Goal: Information Seeking & Learning: Check status

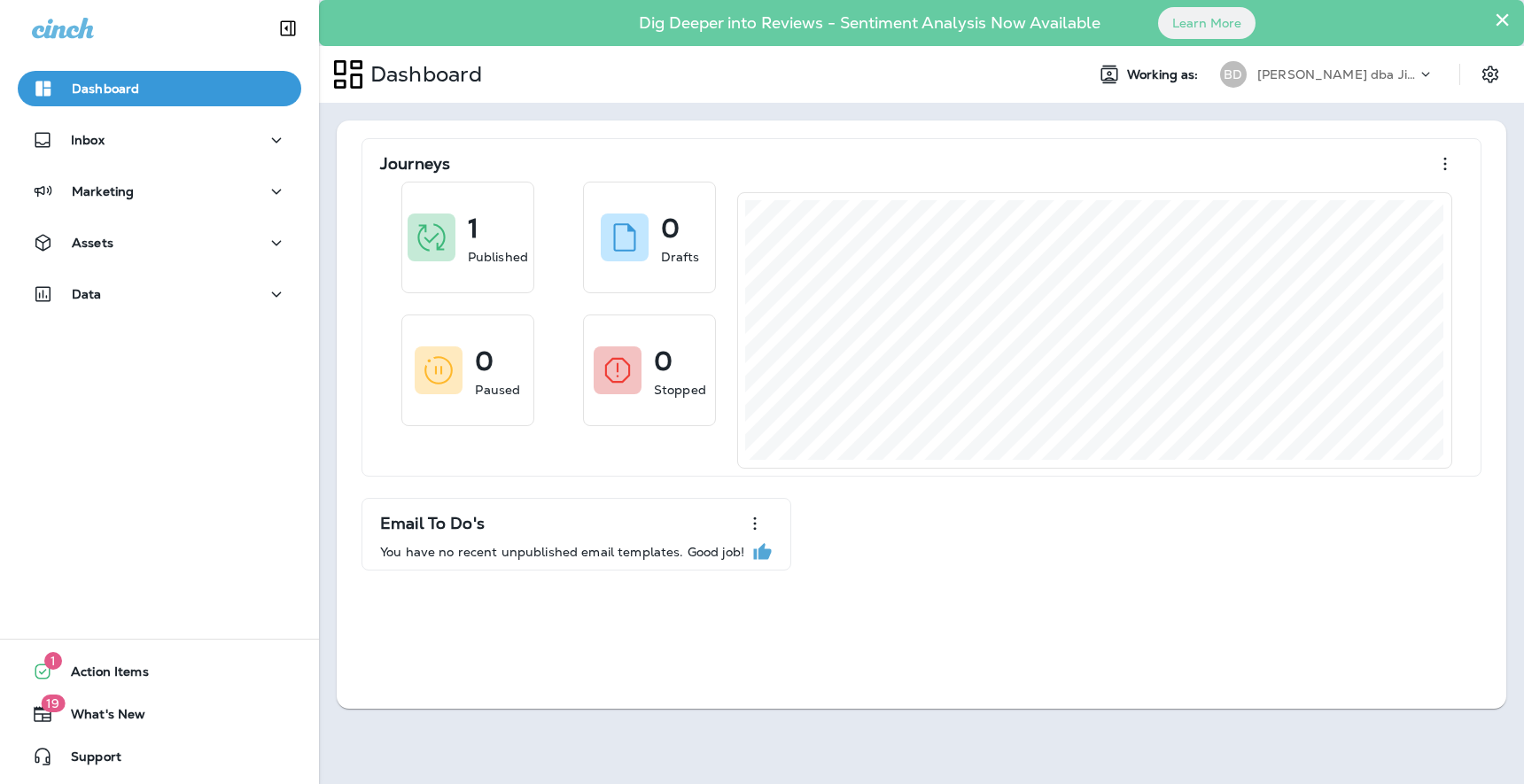
click at [1355, 69] on p "[PERSON_NAME] dba Jiffy Lube" at bounding box center [1338, 74] width 160 height 15
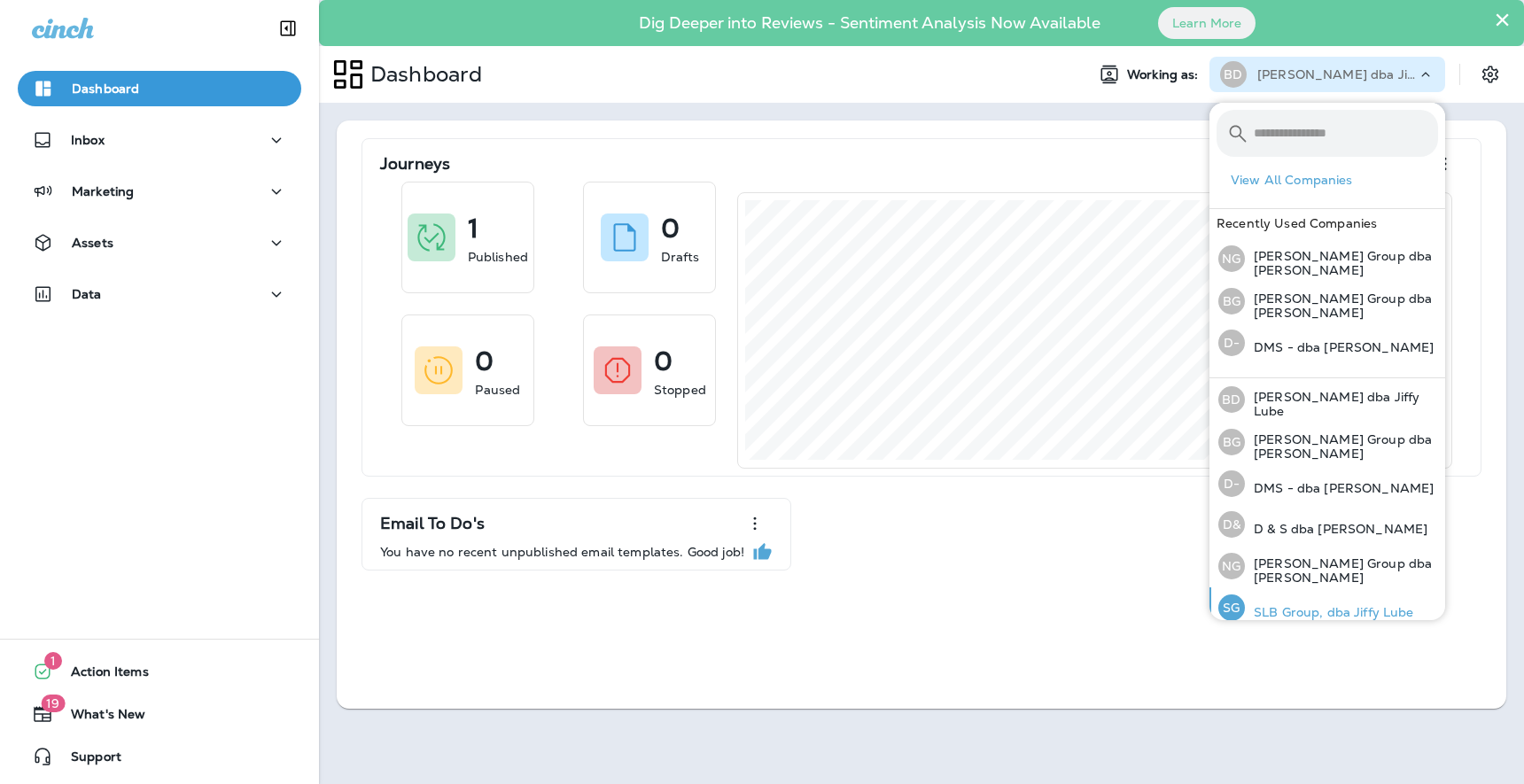
click at [1326, 605] on p "SLB Group, dba Jiffy Lube" at bounding box center [1330, 612] width 169 height 15
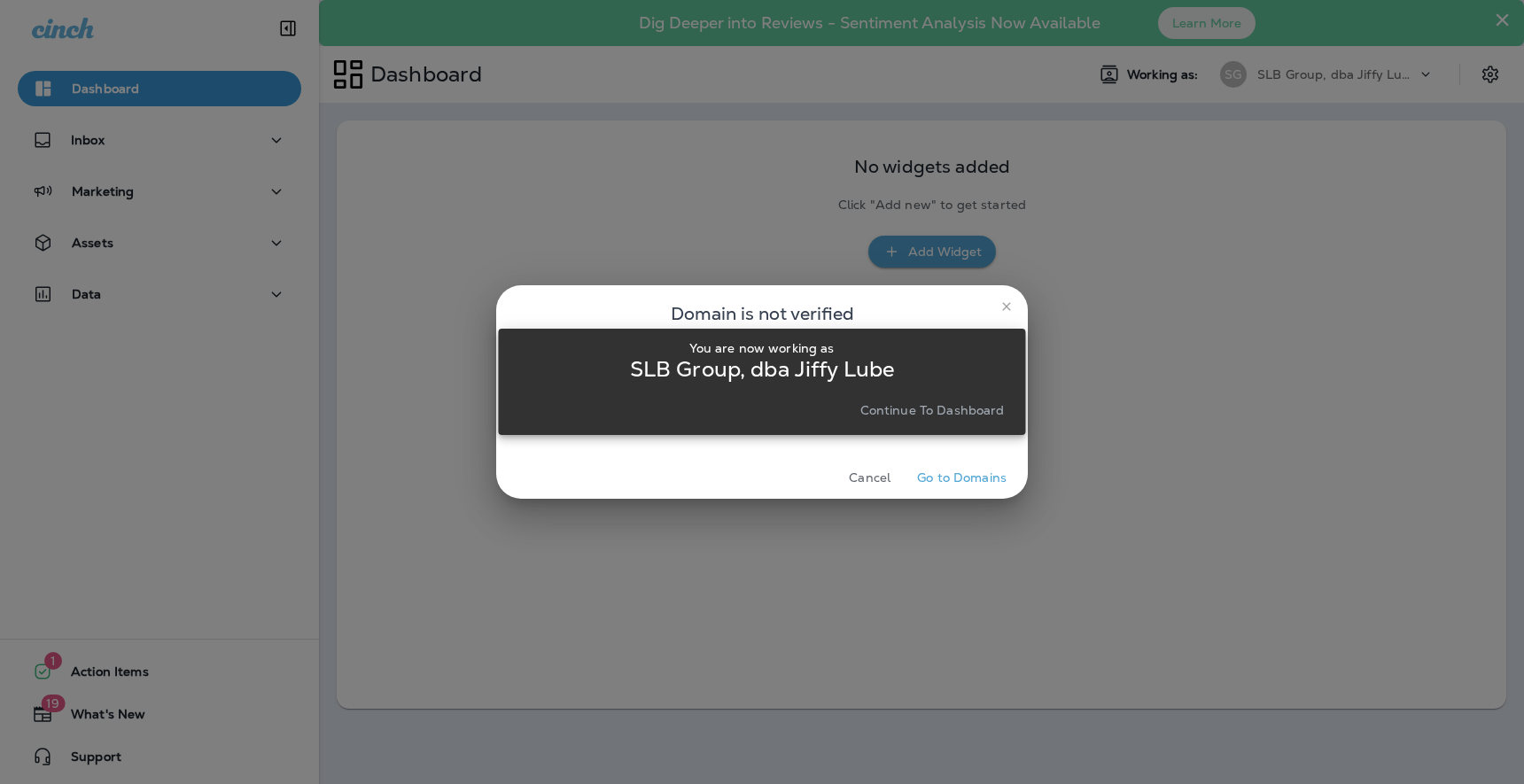
click at [1007, 308] on div "You are now working as SLB Group, dba Jiffy Lube Continue to Dashboard" at bounding box center [762, 382] width 527 height 763
click at [1003, 303] on div "You are now working as SLB Group, dba Jiffy Lube Continue to Dashboard" at bounding box center [762, 382] width 527 height 763
click at [936, 404] on p "Continue to Dashboard" at bounding box center [932, 411] width 144 height 15
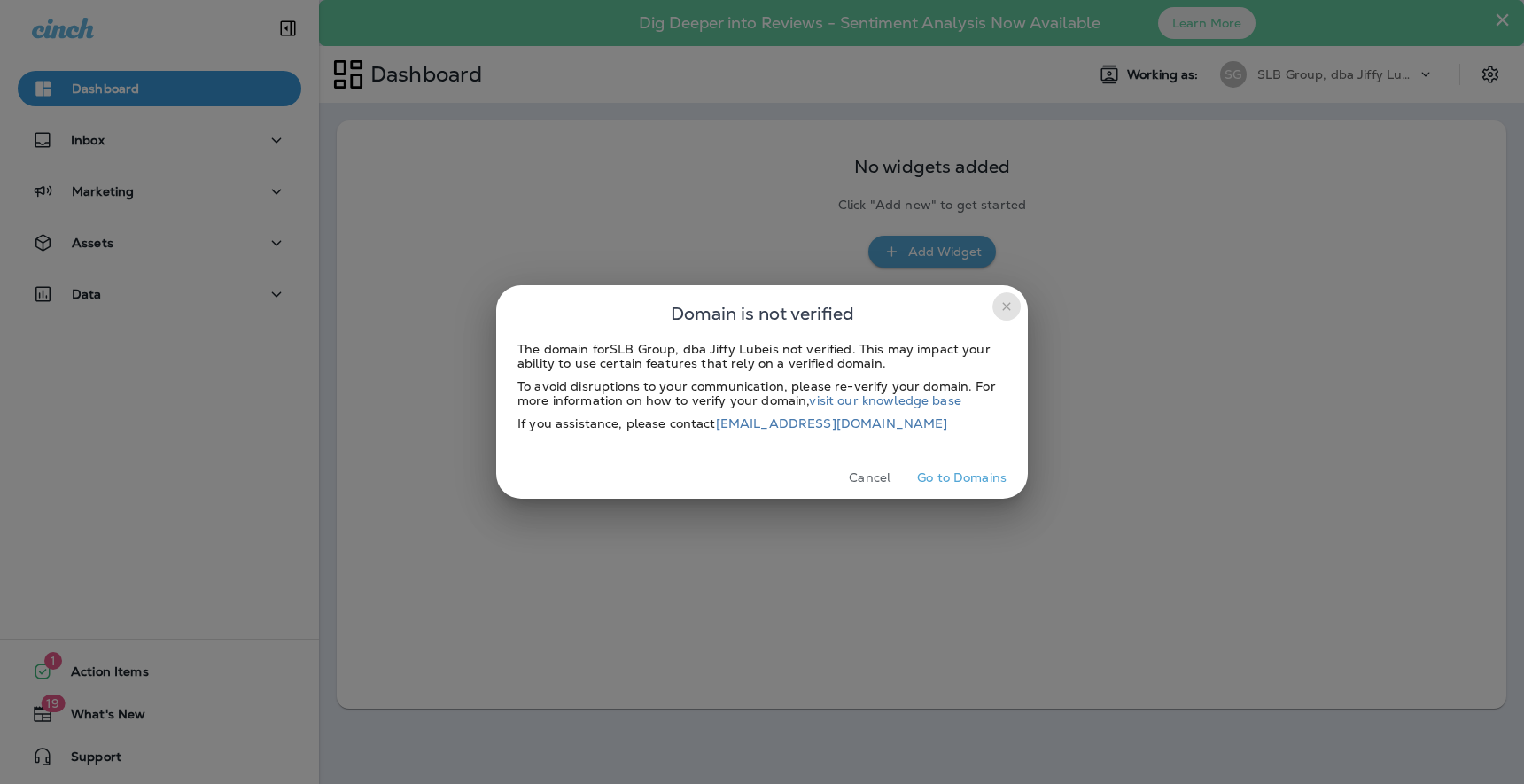
click at [1001, 306] on icon "close" at bounding box center [1007, 307] width 15 height 15
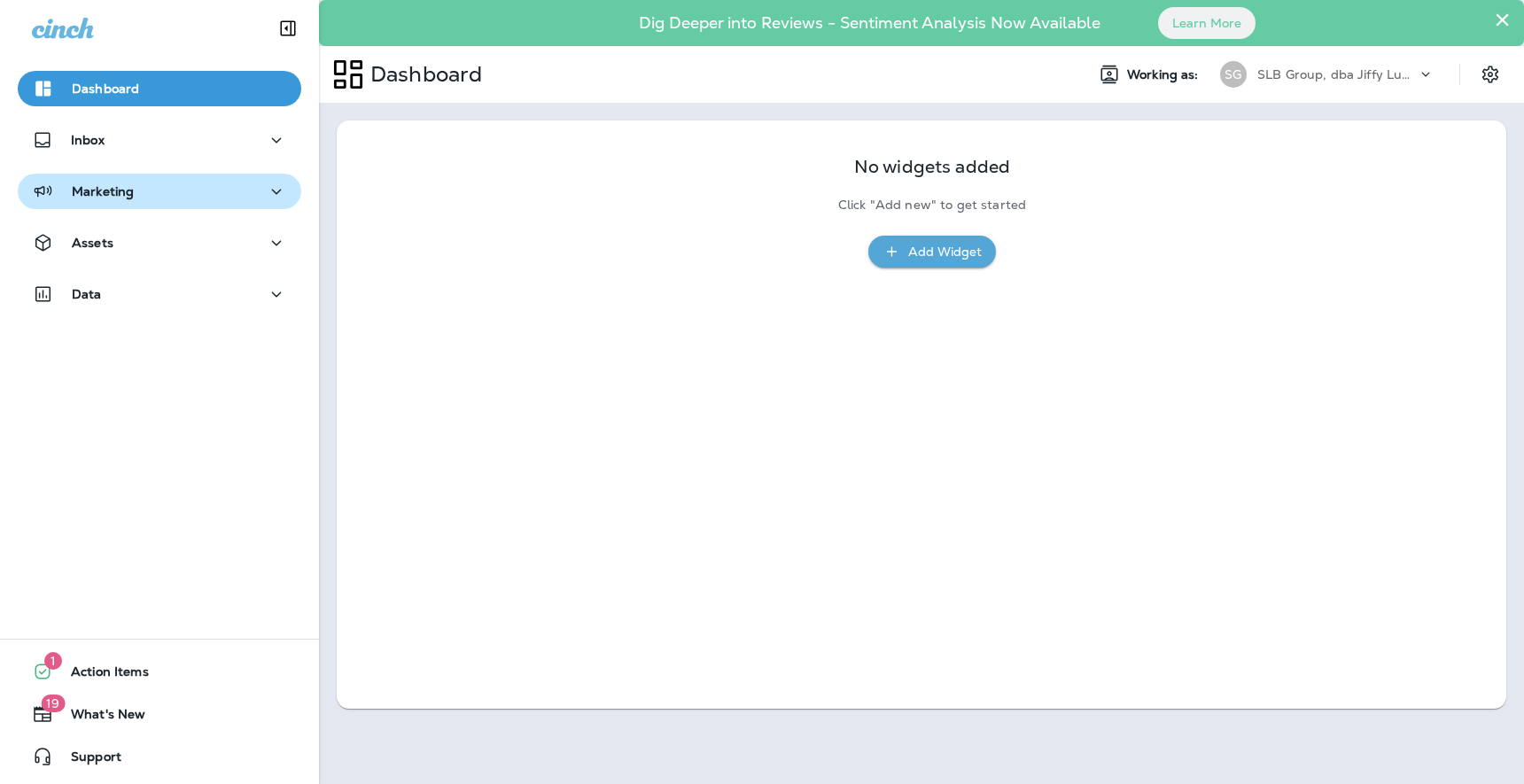
click at [264, 196] on div "Marketing" at bounding box center [159, 192] width 255 height 22
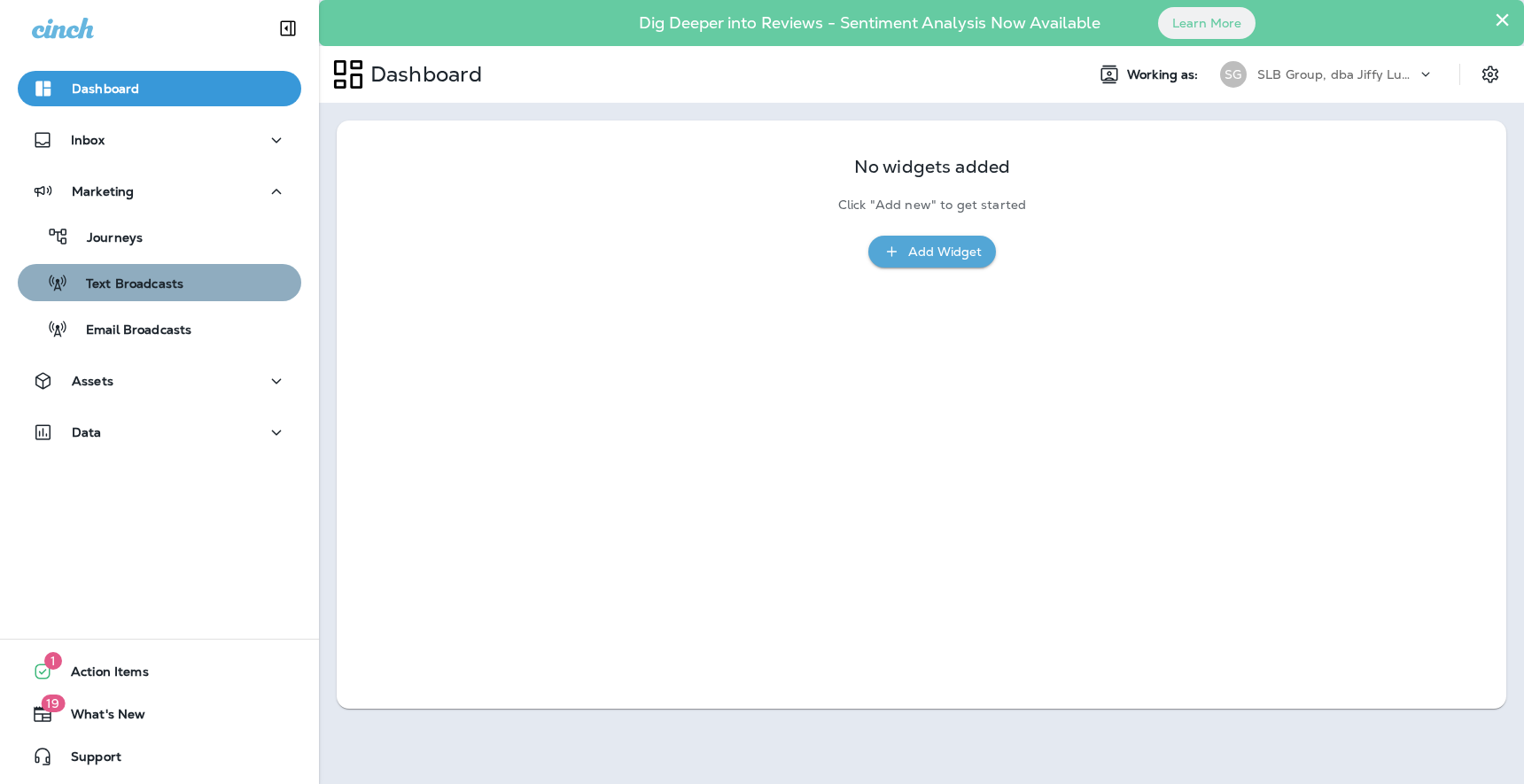
click at [160, 284] on p "Text Broadcasts" at bounding box center [125, 284] width 115 height 17
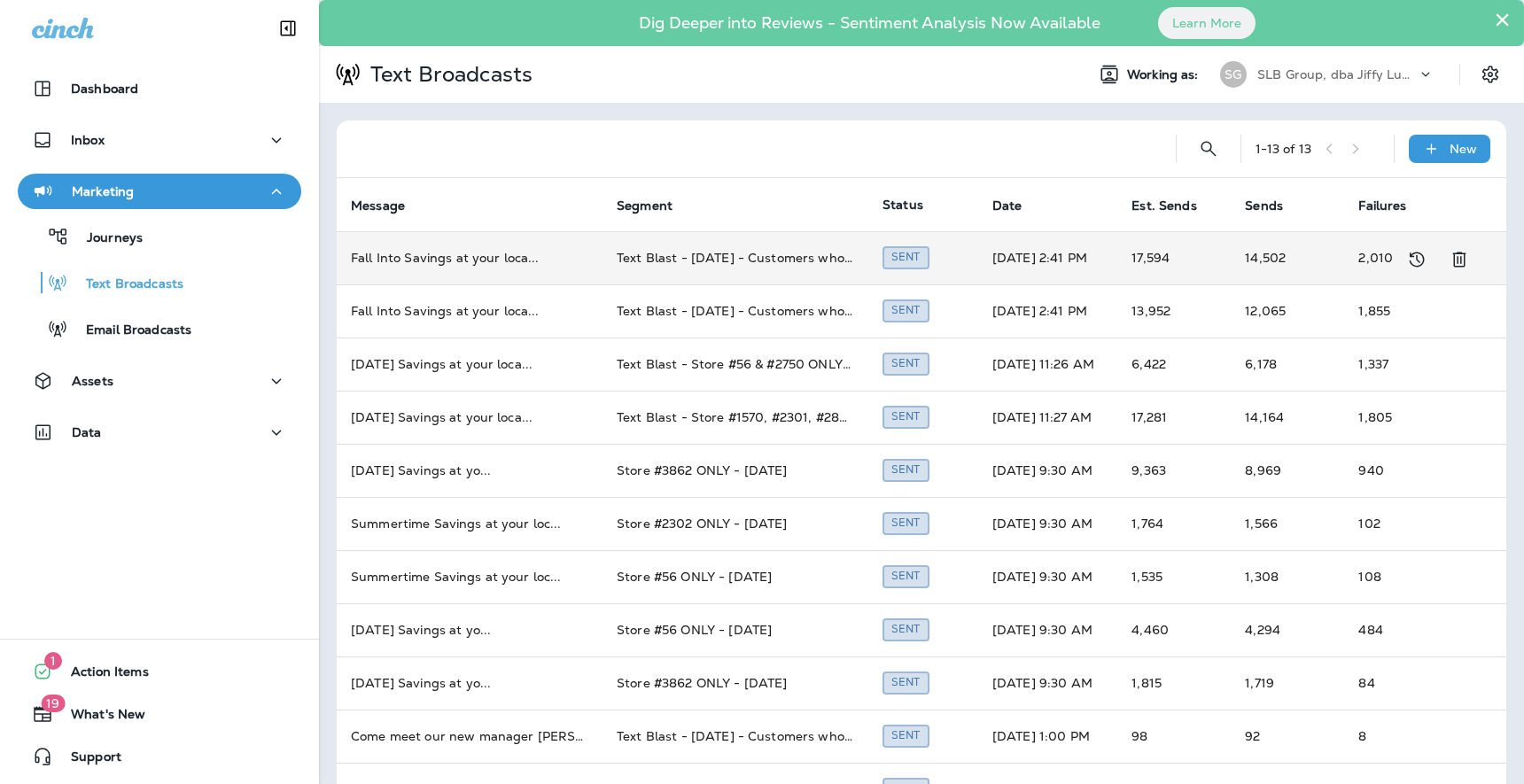
click at [477, 264] on td "Fall Into Savings at your loca ..." at bounding box center [470, 258] width 266 height 54
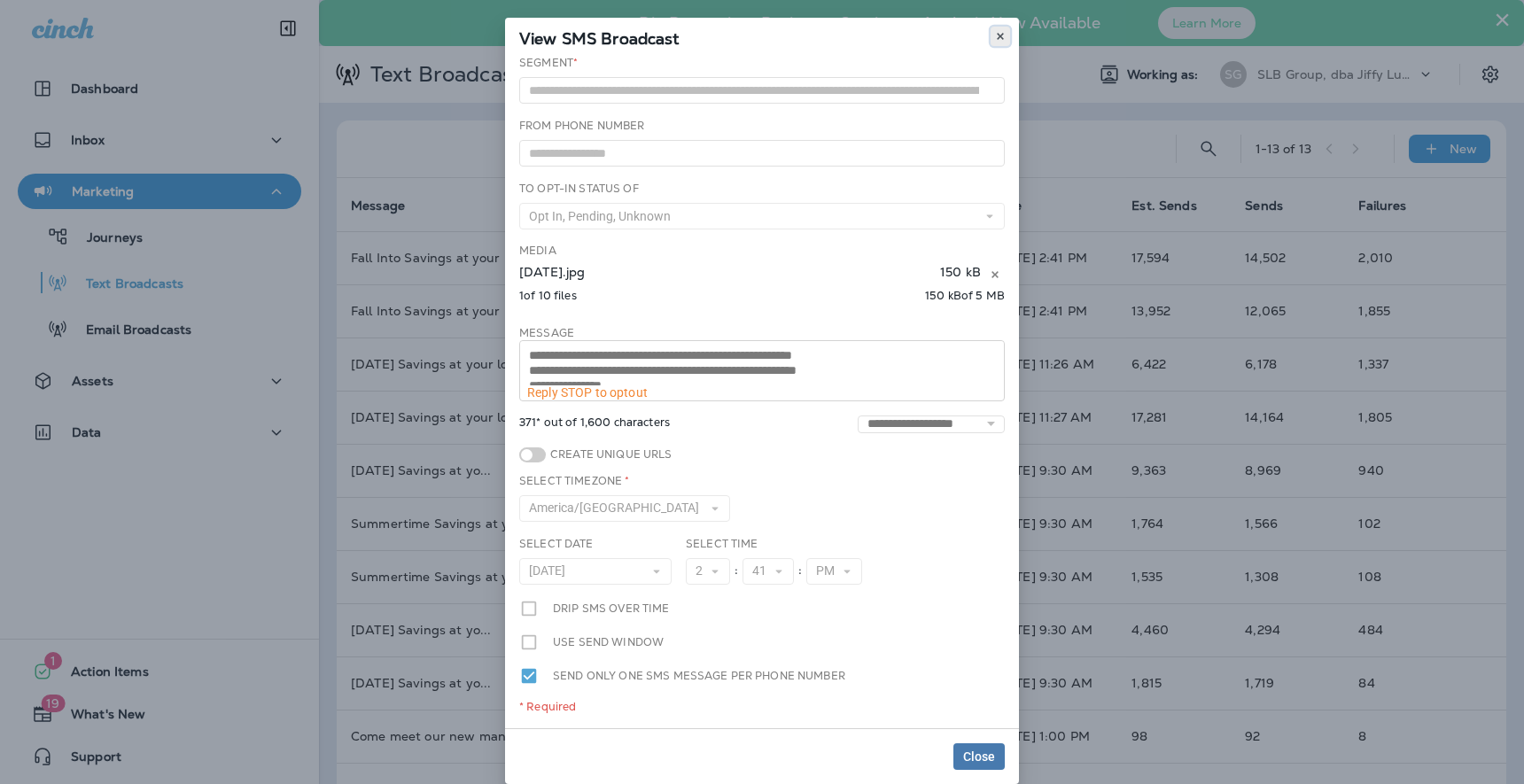
click at [996, 36] on icon at bounding box center [1001, 36] width 11 height 11
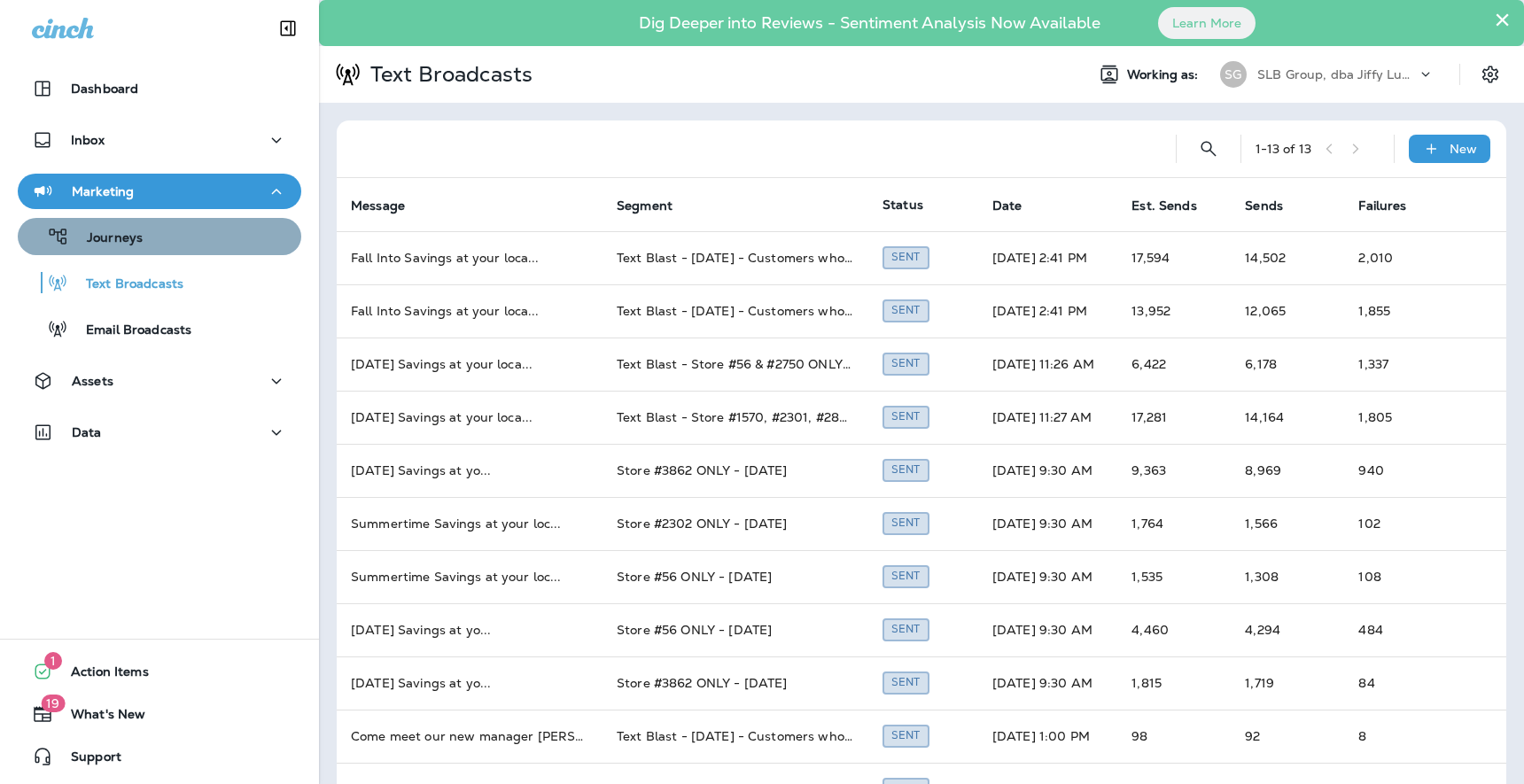
click at [143, 235] on div "Journeys" at bounding box center [159, 236] width 269 height 26
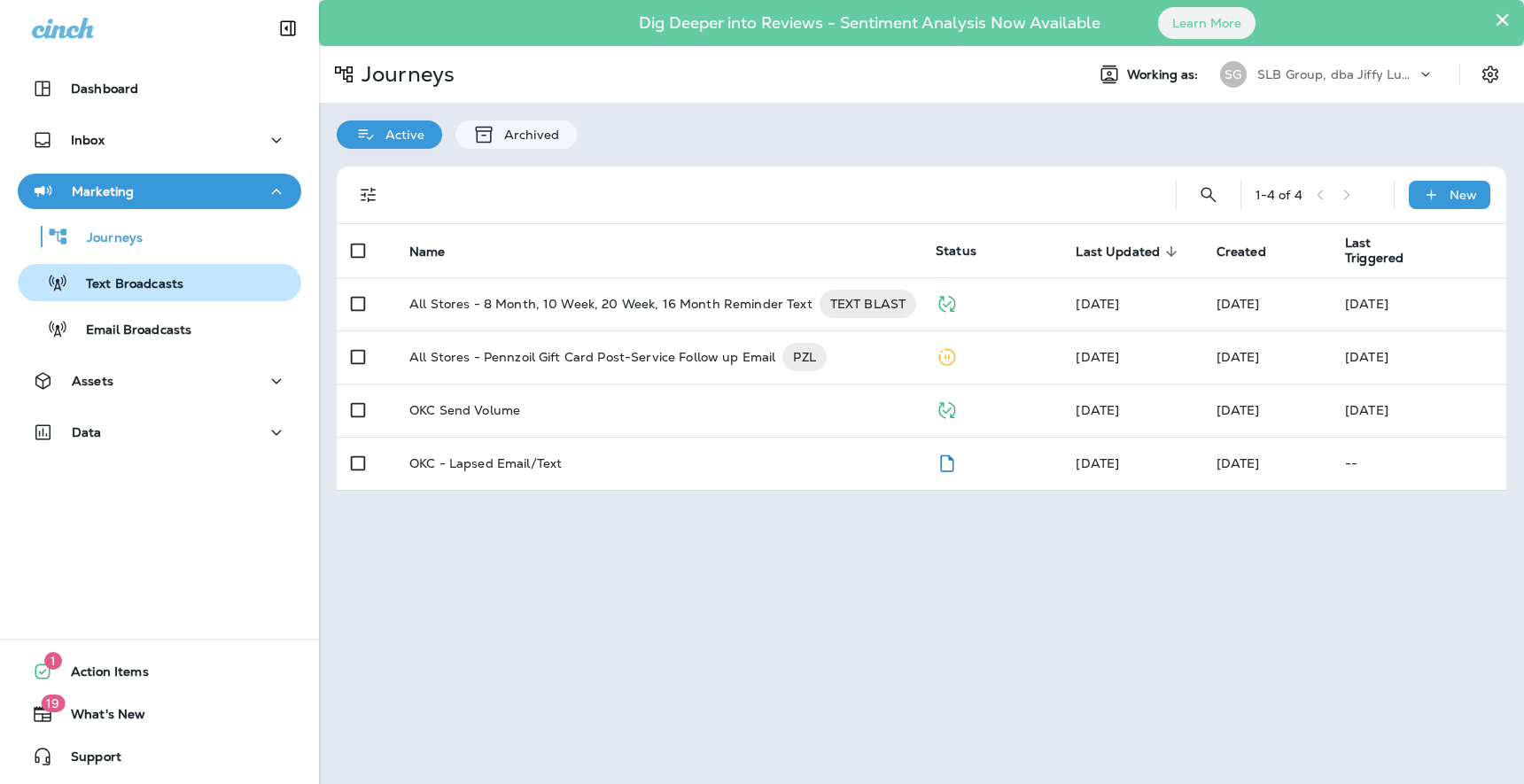
click at [107, 281] on p "Text Broadcasts" at bounding box center [125, 284] width 115 height 17
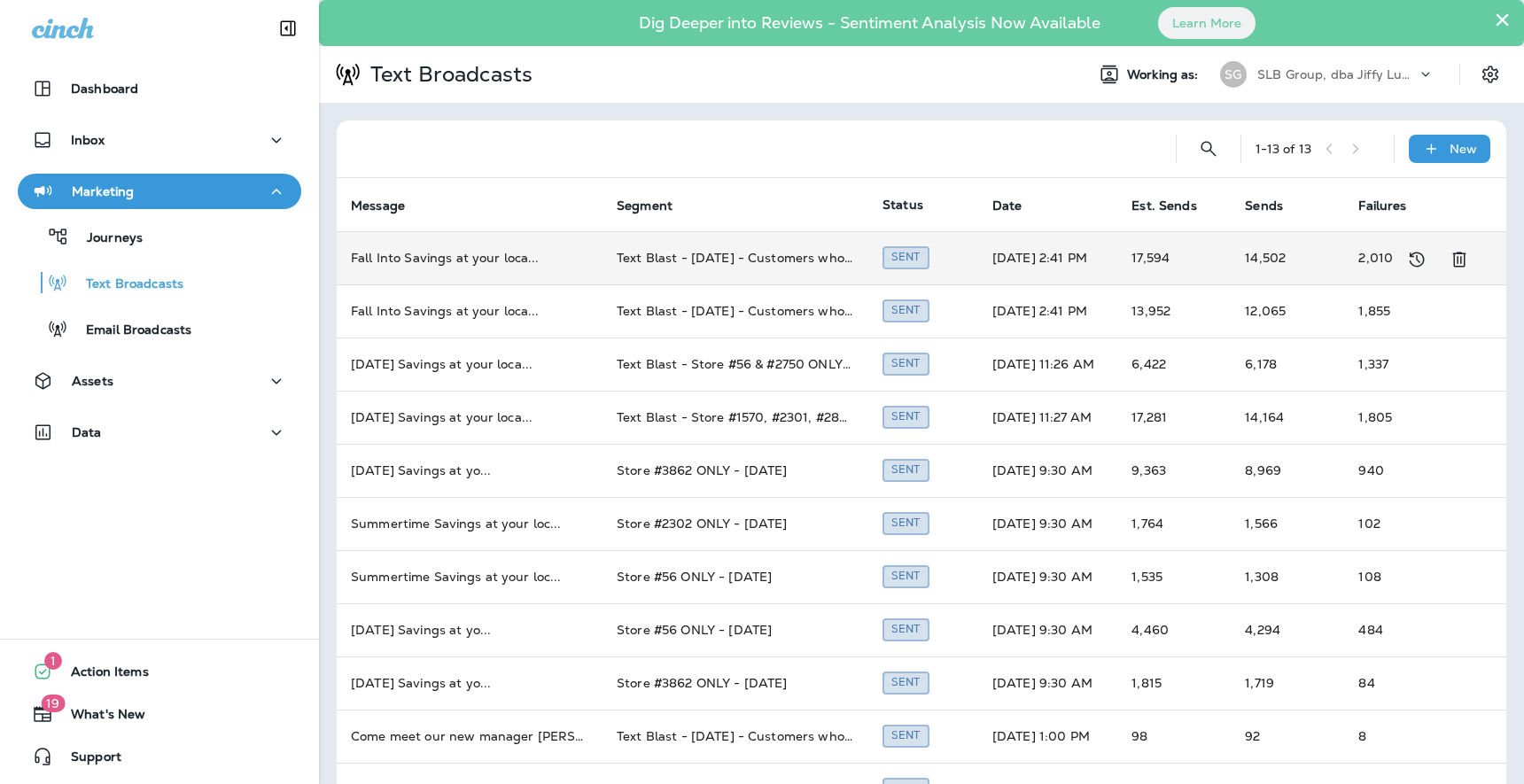
click at [482, 258] on td "Fall Into Savings at your loca ..." at bounding box center [470, 258] width 266 height 54
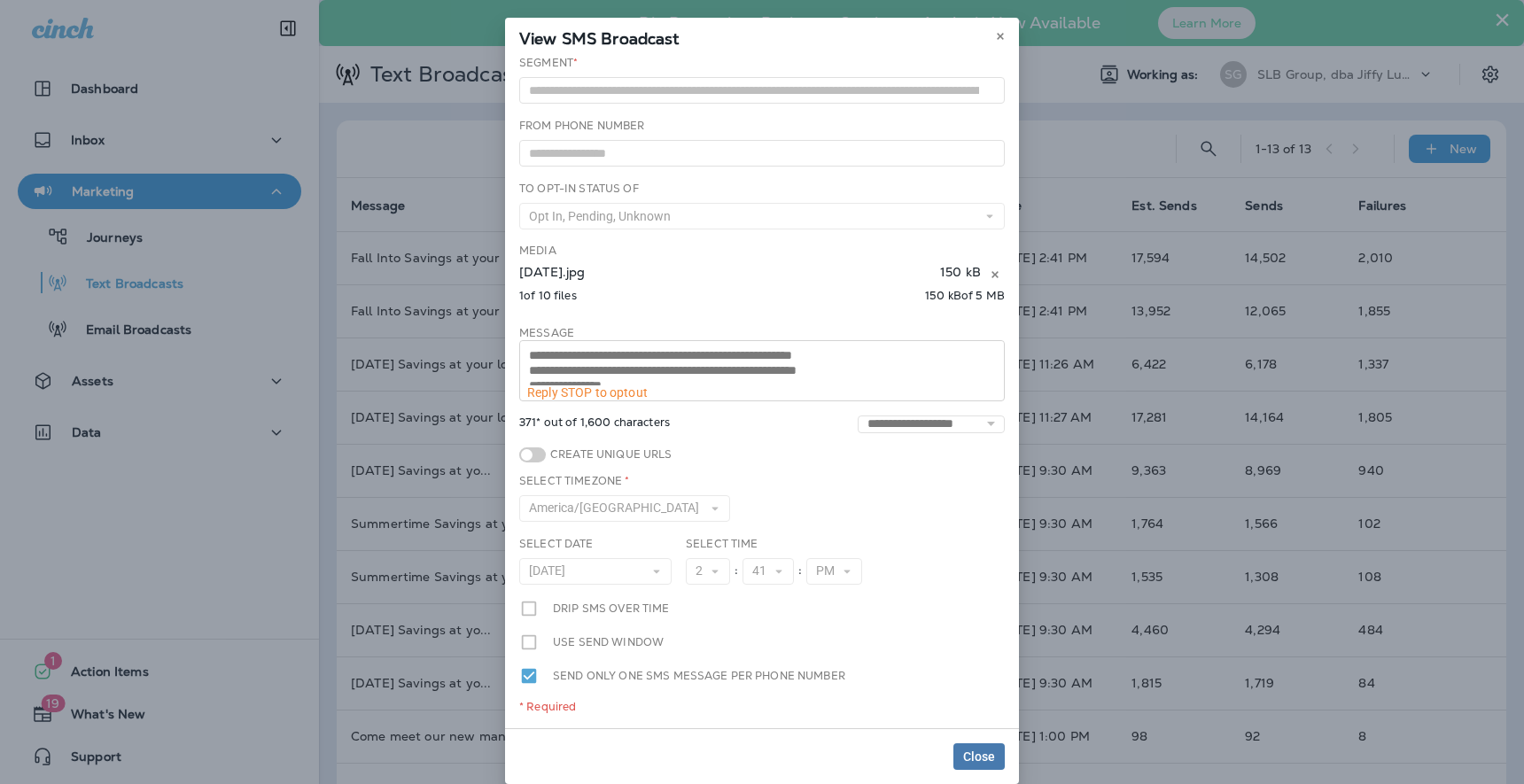
click at [1011, 29] on div "View SMS Broadcast" at bounding box center [762, 36] width 514 height 37
click at [1001, 38] on use at bounding box center [1000, 36] width 6 height 7
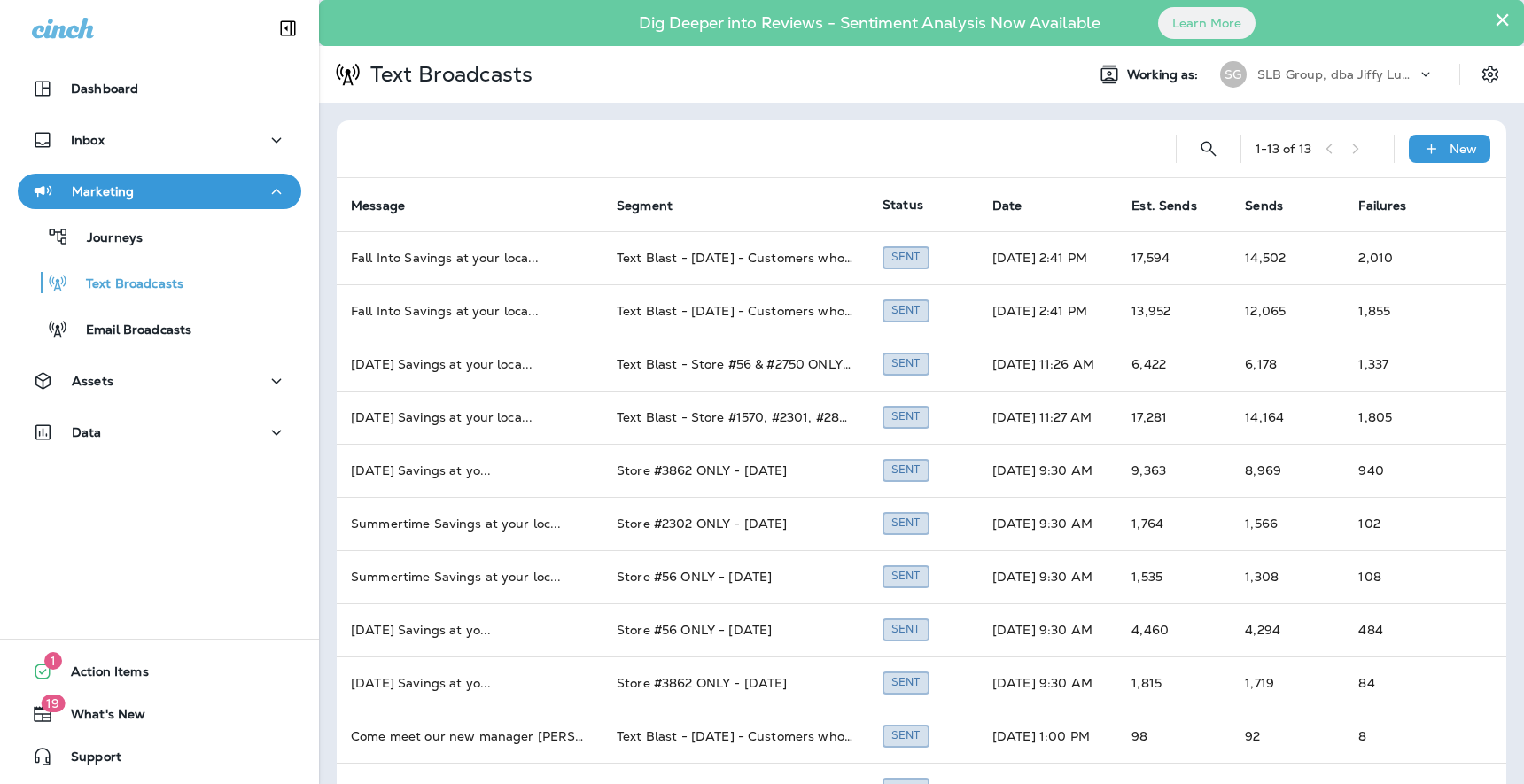
click at [856, 137] on div at bounding box center [756, 149] width 811 height 56
